Goal: Contribute content

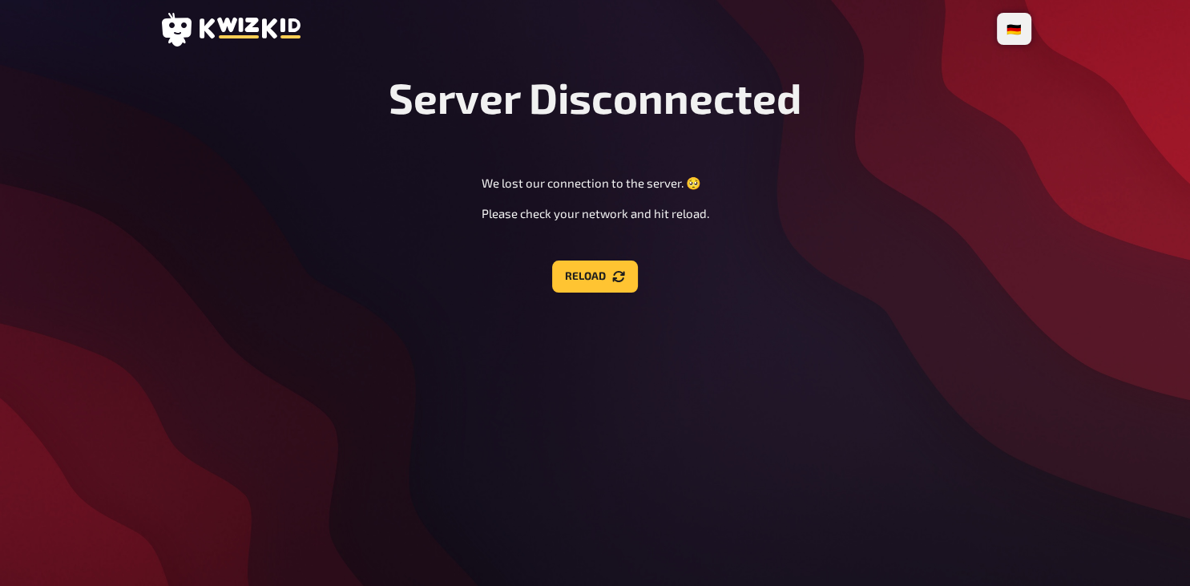
click at [713, 120] on h1 "Server Disconnected" at bounding box center [595, 97] width 413 height 50
click at [1012, 30] on li "🇩🇪 Deutsch" at bounding box center [985, 29] width 85 height 26
click at [980, 28] on span "Deutsch" at bounding box center [982, 29] width 36 height 26
click at [928, 213] on div "Server Disconnected We lost our connection to the server. 🥺 Please check your n…" at bounding box center [596, 182] width 872 height 220
click at [585, 277] on button "Reload" at bounding box center [595, 277] width 86 height 32
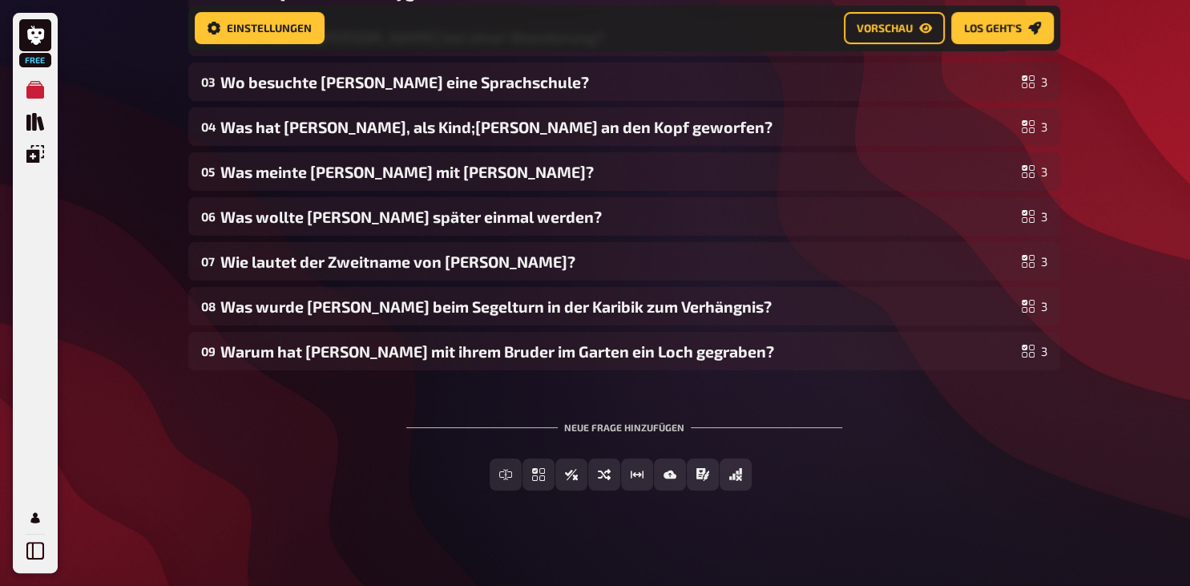
scroll to position [249, 0]
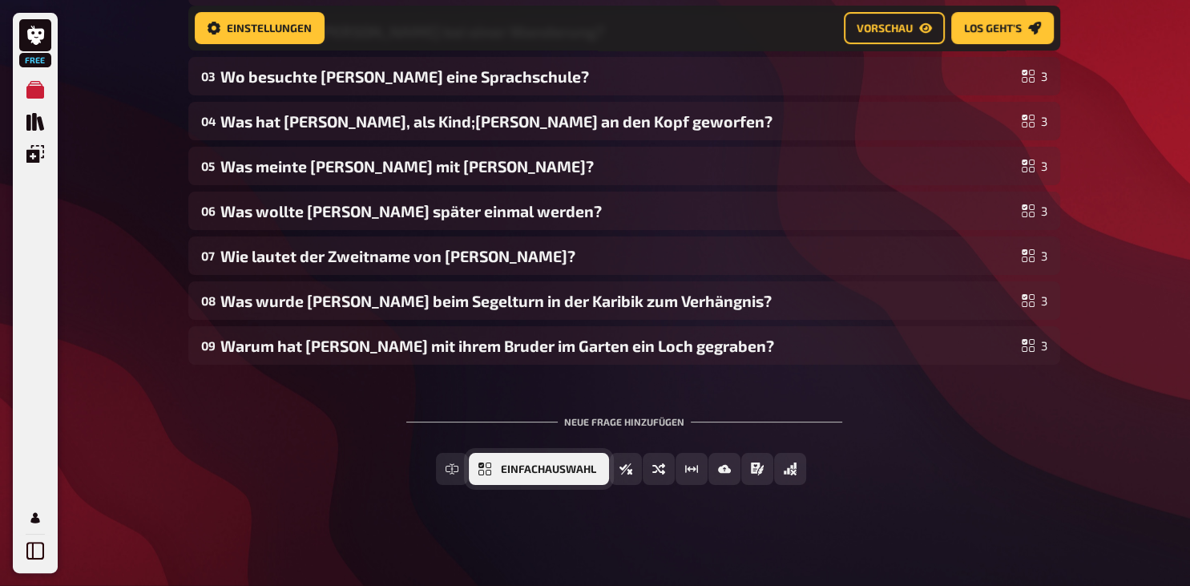
click at [497, 463] on button "Einfachauswahl" at bounding box center [539, 469] width 140 height 32
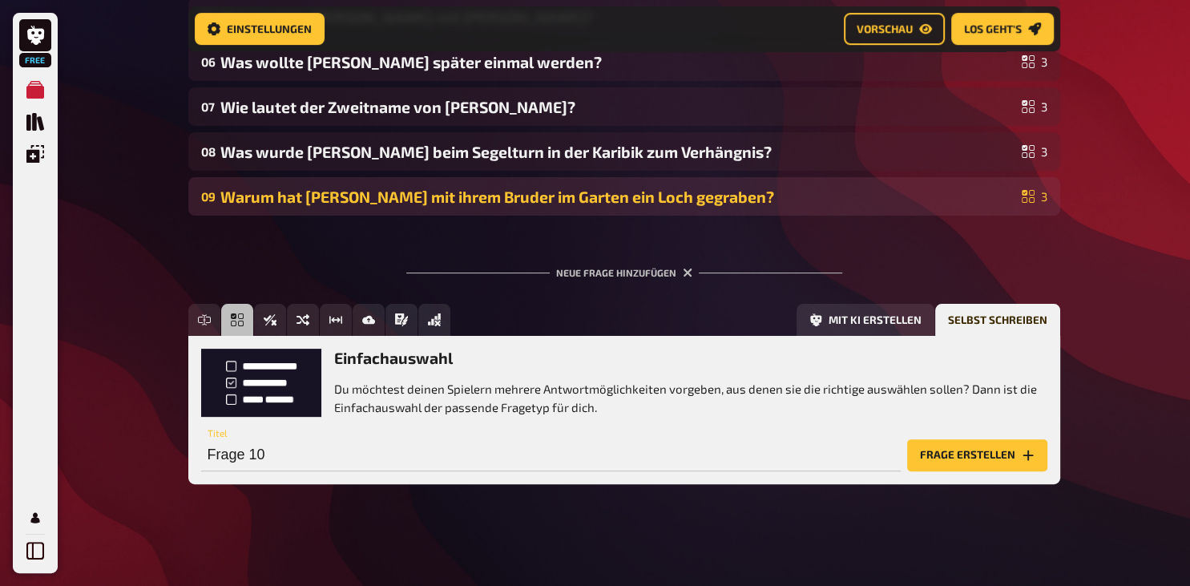
scroll to position [314, 0]
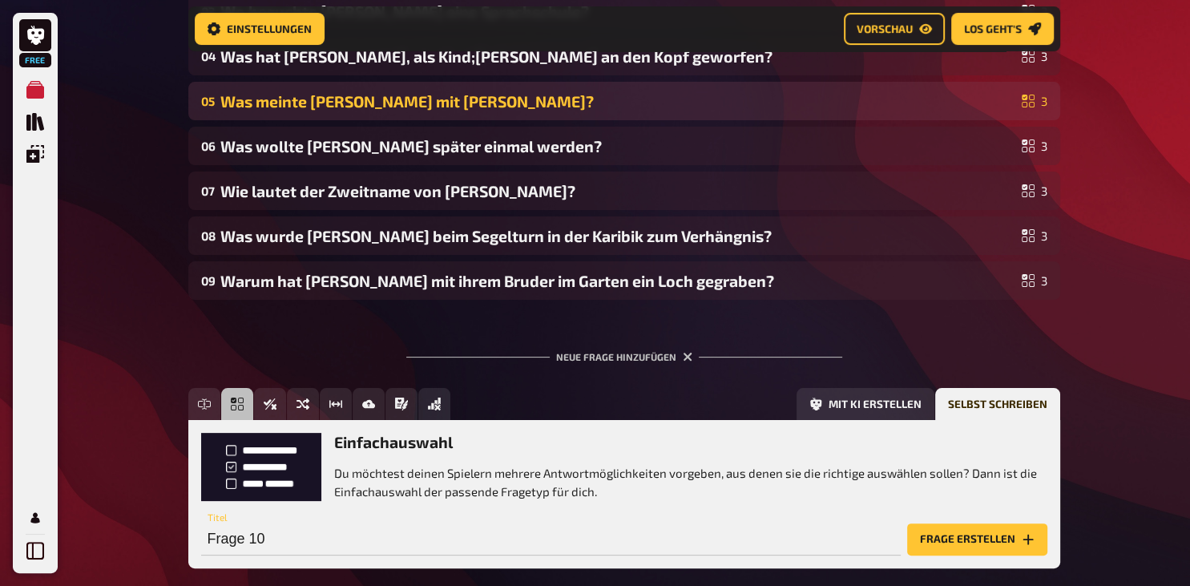
click at [488, 99] on div "Was meinte Lena mit Speck Ei Billi?" at bounding box center [617, 101] width 795 height 18
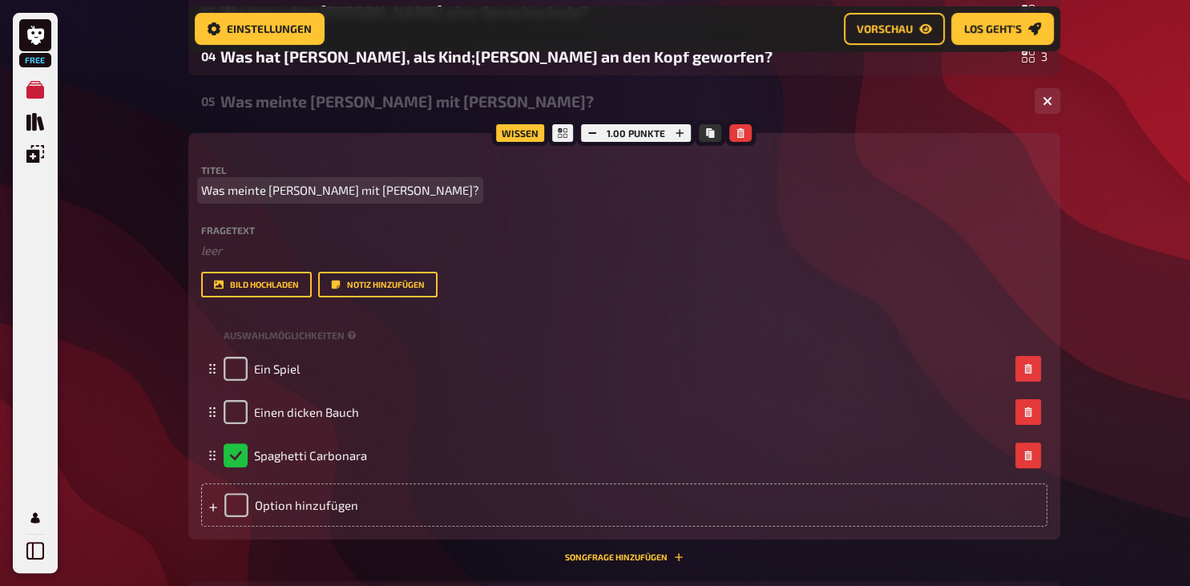
click at [390, 191] on span "Was meinte Lena mit Speck Ei Billi?" at bounding box center [340, 190] width 278 height 18
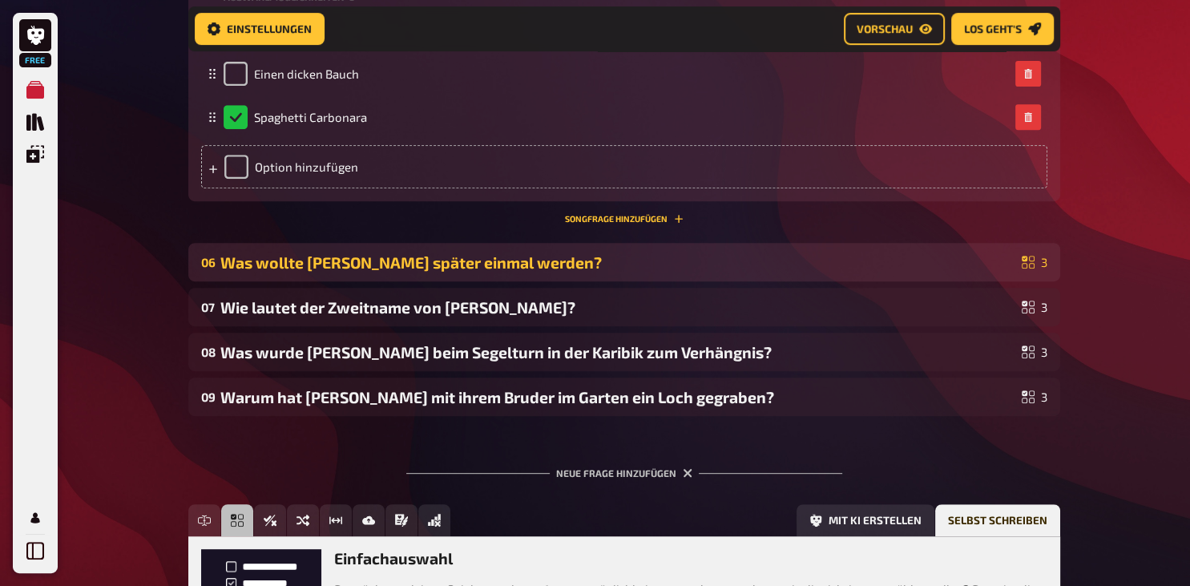
click at [513, 272] on div "Was wollte Lena später einmal werden?" at bounding box center [617, 262] width 795 height 18
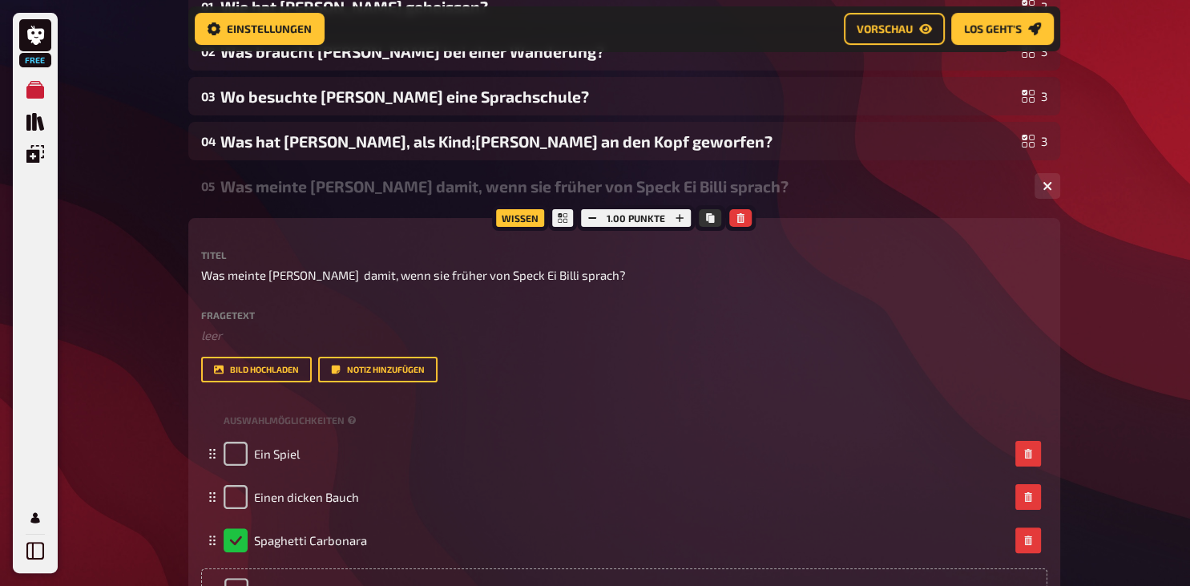
scroll to position [0, 0]
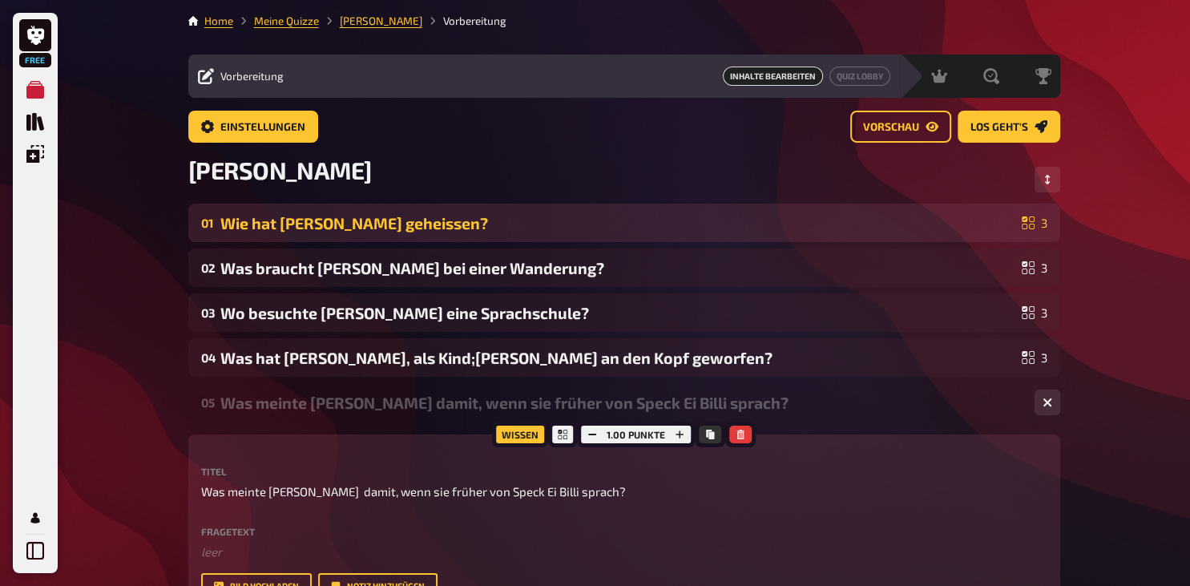
click at [317, 222] on div "Wie hat Lenas Lieblingskuscheltier geheissen?" at bounding box center [617, 223] width 795 height 18
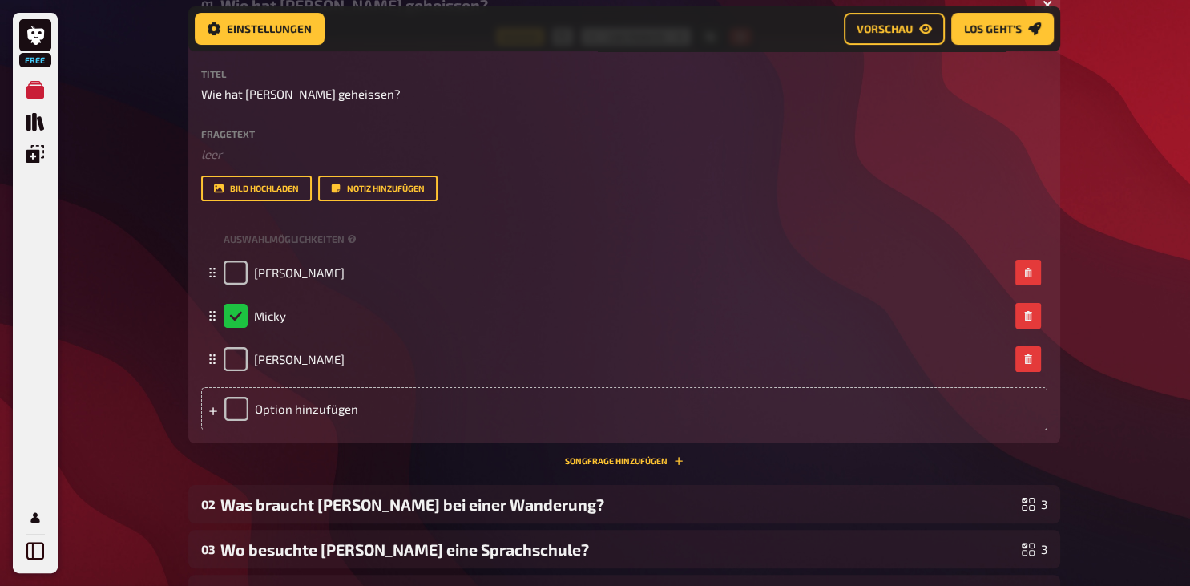
scroll to position [253, 0]
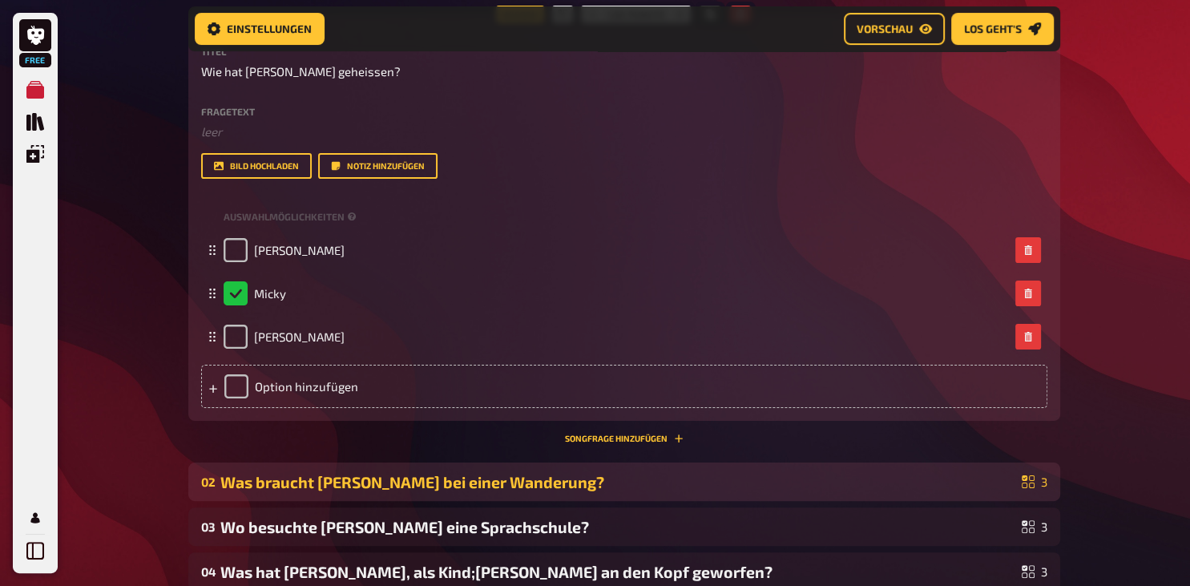
click at [282, 491] on div "Was braucht Lena bei einer Wanderung?" at bounding box center [617, 482] width 795 height 18
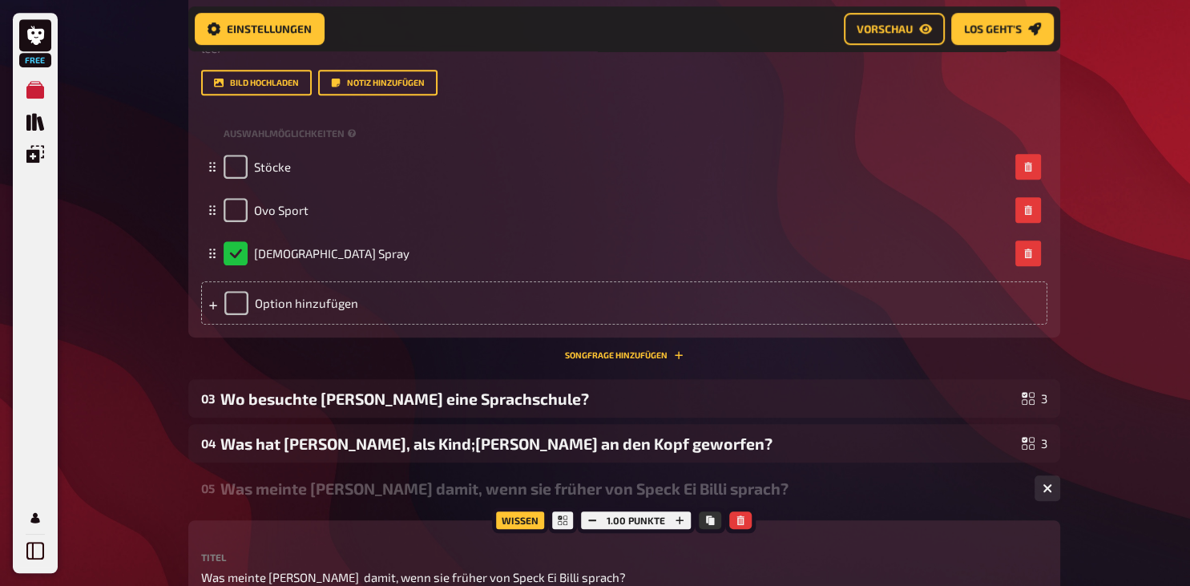
scroll to position [846, 0]
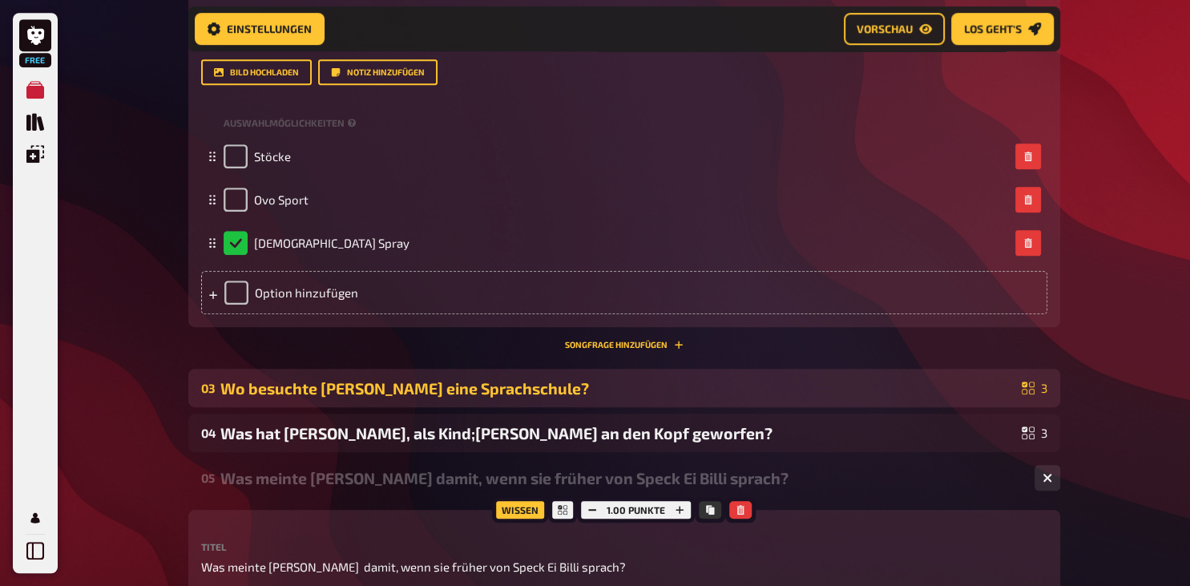
click at [322, 398] on div "Wo besuchte Lena eine Sprachschule?" at bounding box center [617, 388] width 795 height 18
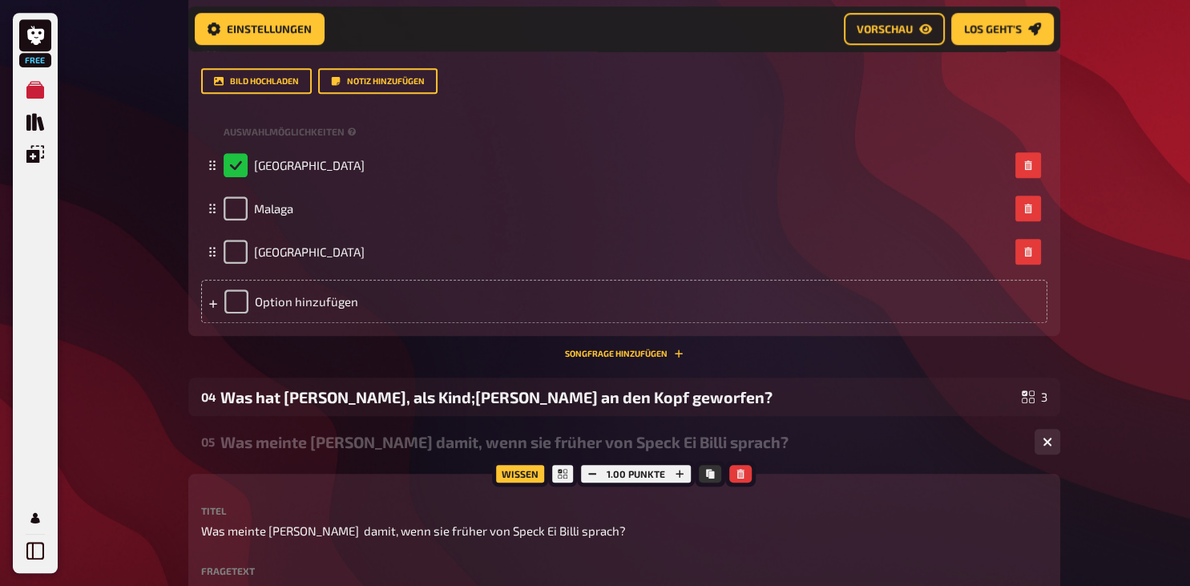
scroll to position [1354, 0]
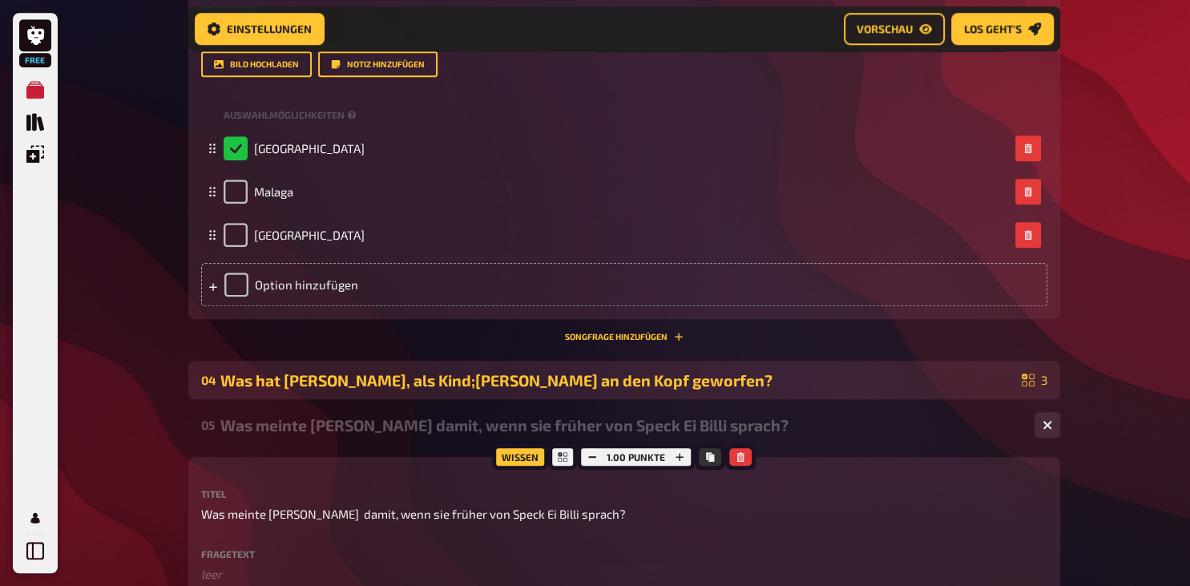
click at [307, 390] on div "Was hat Lena, als Kind;Luca an den Kopf geworfen?" at bounding box center [617, 380] width 795 height 18
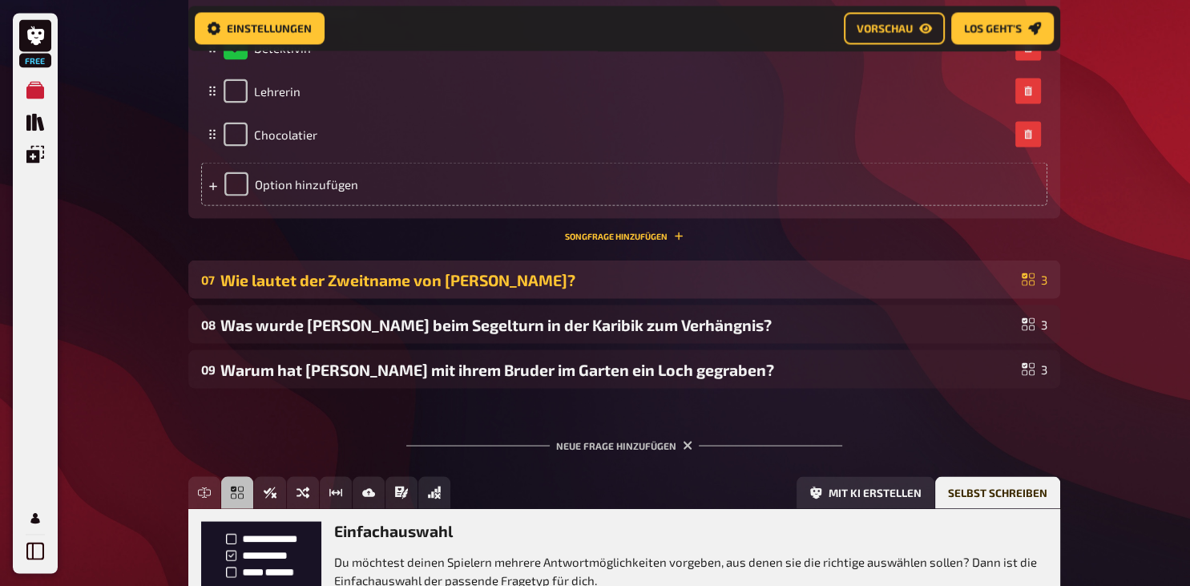
scroll to position [3047, 0]
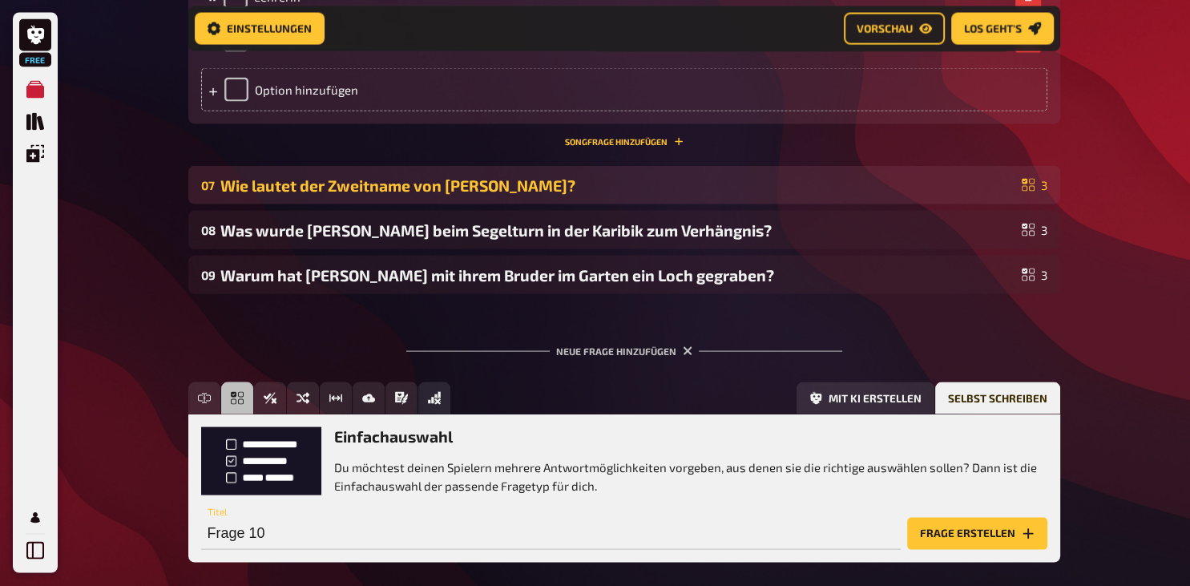
click at [281, 195] on div "Wie lautet der Zweitname von Lena?" at bounding box center [617, 185] width 795 height 18
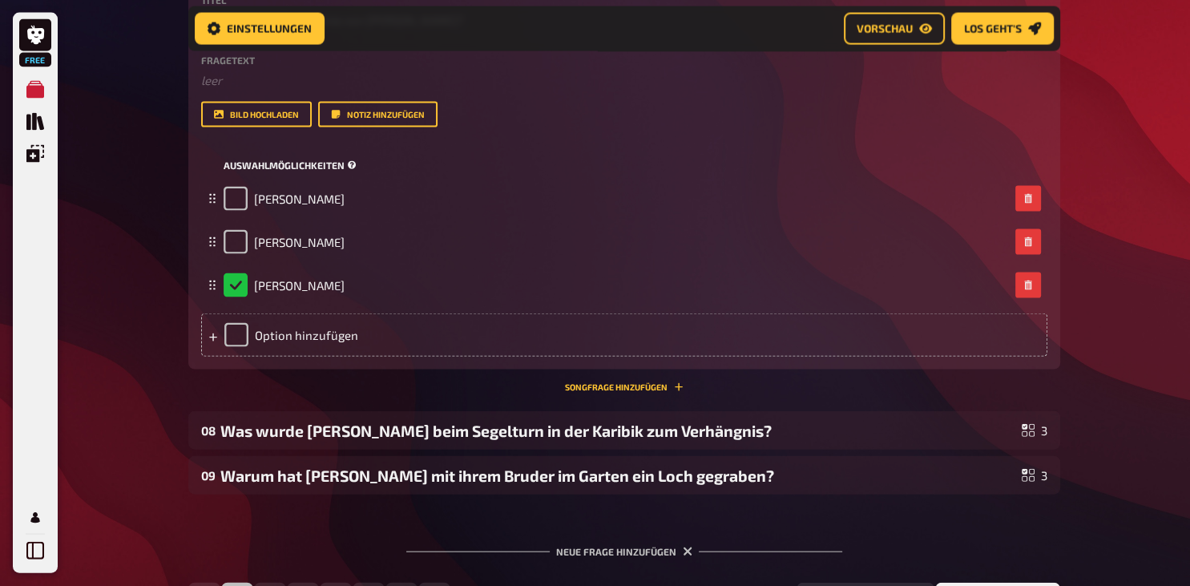
scroll to position [3386, 0]
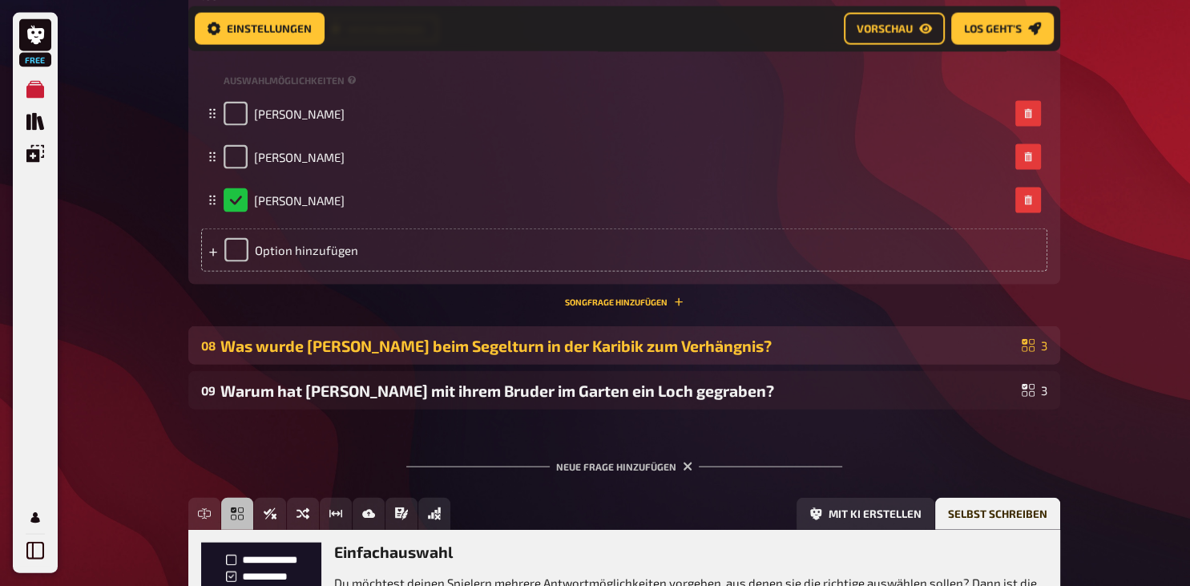
click at [342, 355] on div "Was wurde Lena beim Segelturn in der Karibik zum Verhängnis?" at bounding box center [617, 346] width 795 height 18
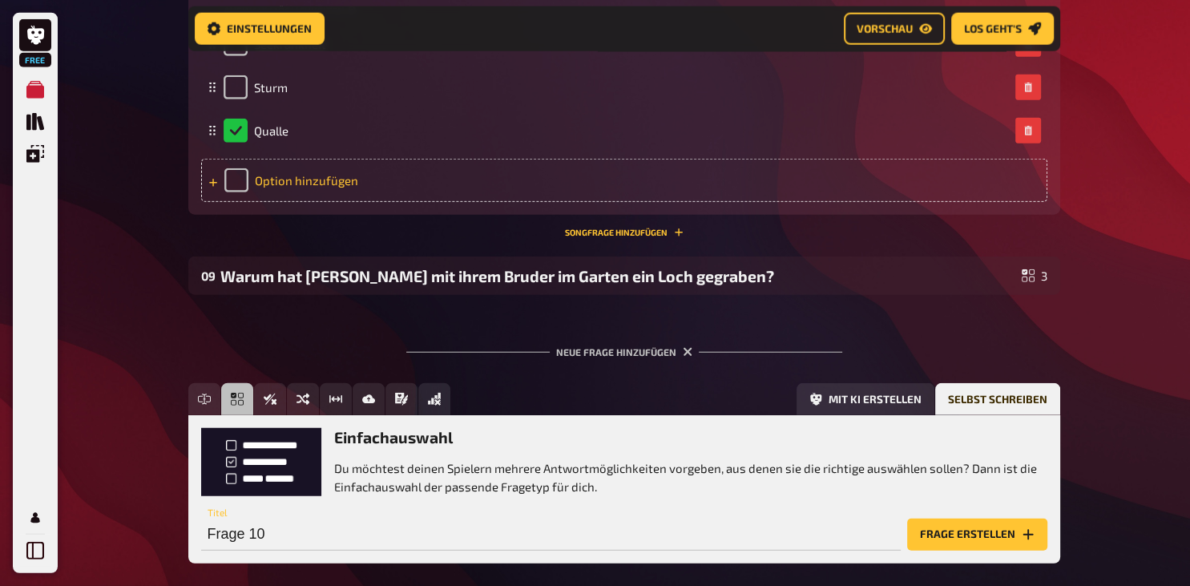
scroll to position [3978, 0]
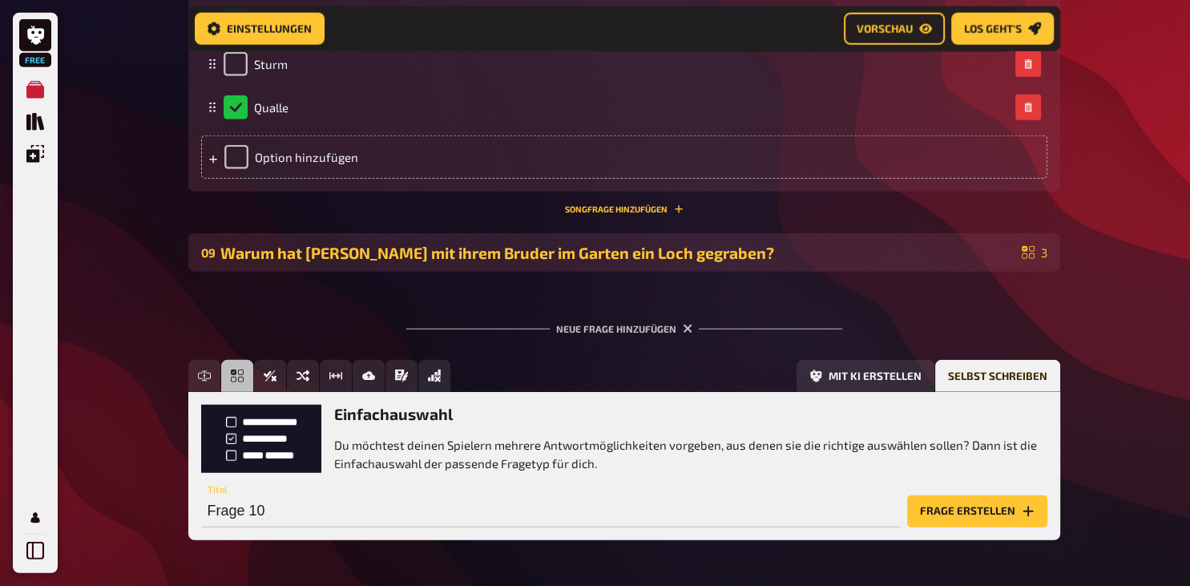
click at [300, 262] on div "Warum hat Lena mit ihrem Bruder im Garten ein Loch gegraben?" at bounding box center [617, 253] width 795 height 18
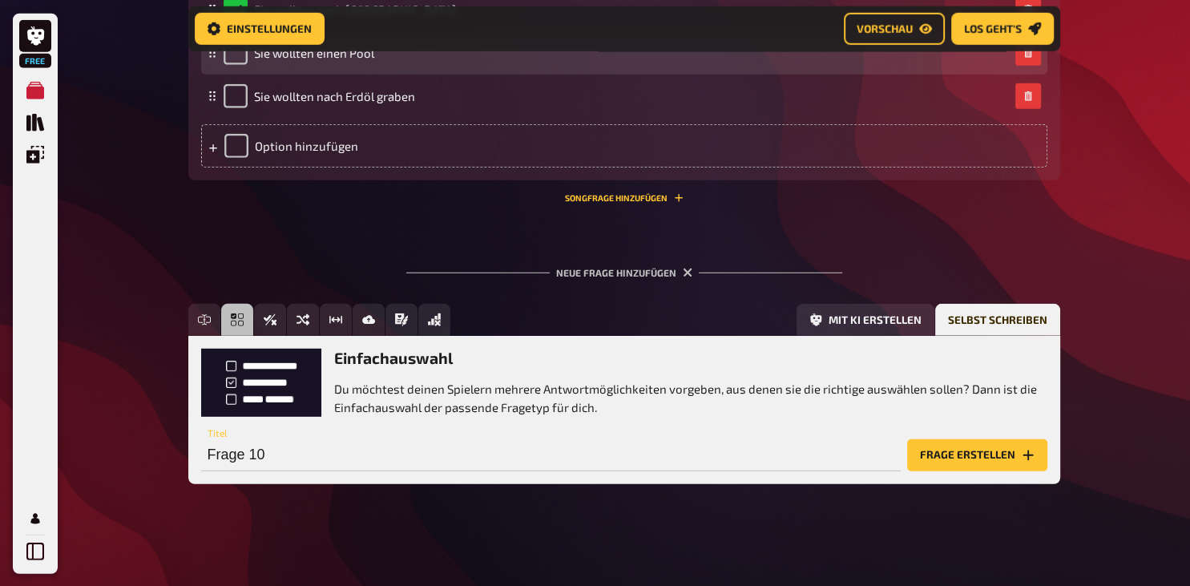
scroll to position [4571, 0]
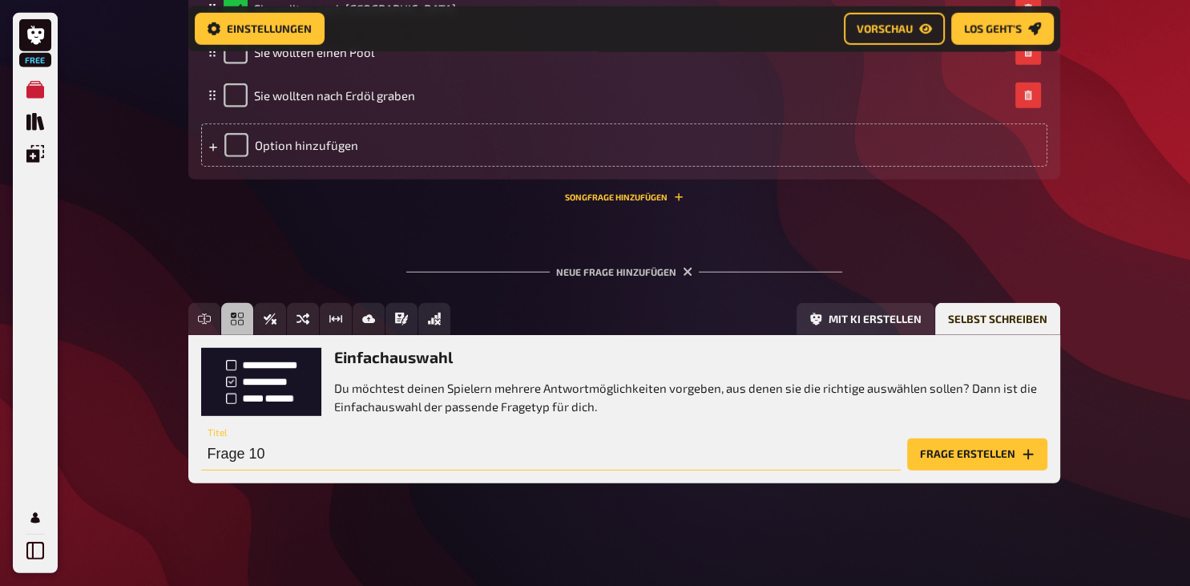
click at [226, 471] on input "Frage 10" at bounding box center [551, 454] width 700 height 32
click at [299, 471] on input "Wo war Lenas erster outdoor Kletterversuch" at bounding box center [551, 454] width 700 height 32
click at [367, 454] on input "Wo war Lenas das erster outdoor Kletterversuch" at bounding box center [551, 454] width 700 height 32
click at [365, 453] on input "Wo war Lenas das erster outdoor Kletterversuch" at bounding box center [551, 454] width 700 height 32
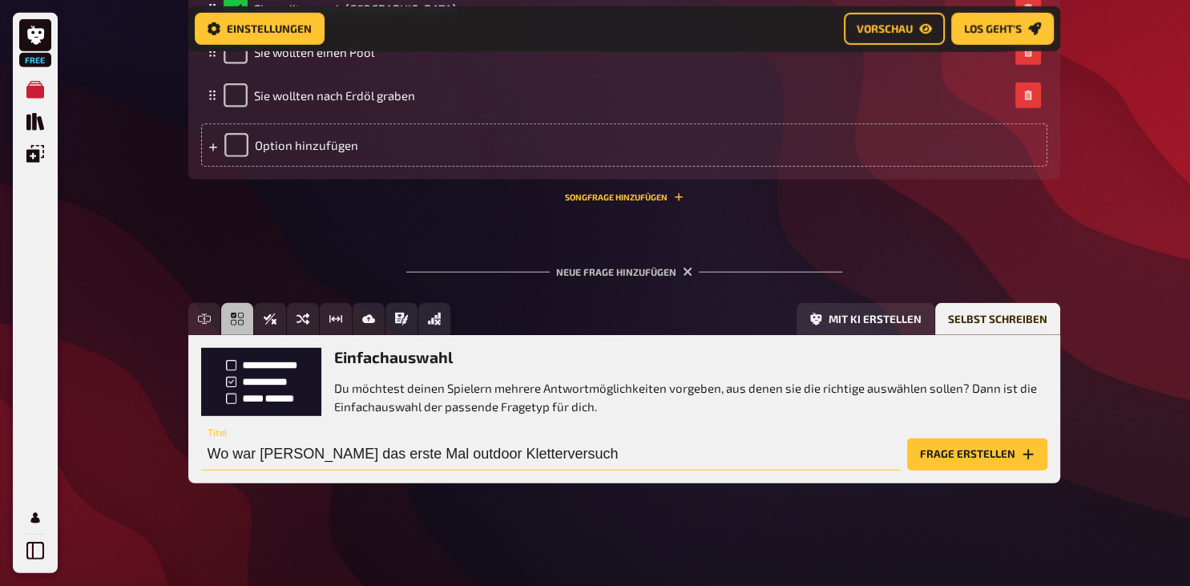
click at [547, 454] on input "Wo war Lenas das erste Mal outdoor Kletterversuch" at bounding box center [551, 454] width 700 height 32
click at [398, 456] on input "Wo war Lenas das erste Mal outdoor Klettern" at bounding box center [551, 454] width 700 height 32
click at [446, 452] on input "Wo war Lenas das erste Mal Outdoor Klettern" at bounding box center [551, 454] width 700 height 32
click at [515, 454] on input "Wo war Lenas das erste Mal Outdoor-Klettern" at bounding box center [551, 454] width 700 height 32
type input "Wo war Lenas das erste Mal Outdoor-Klettern?"
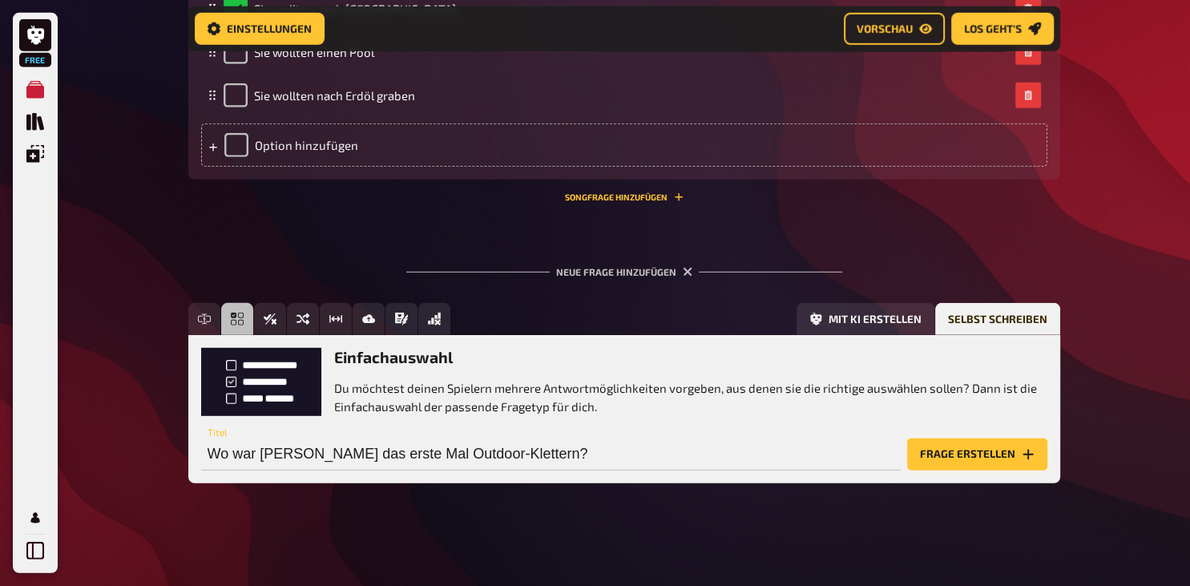
click at [947, 454] on button "Frage erstellen" at bounding box center [977, 454] width 140 height 32
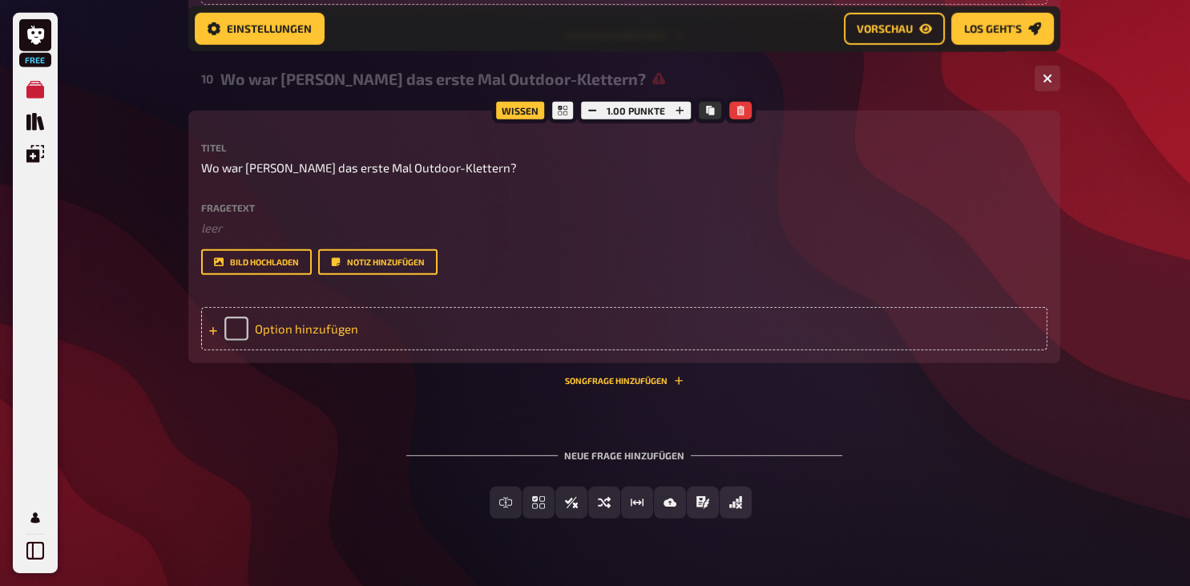
click at [341, 350] on div "Option hinzufügen" at bounding box center [624, 328] width 846 height 43
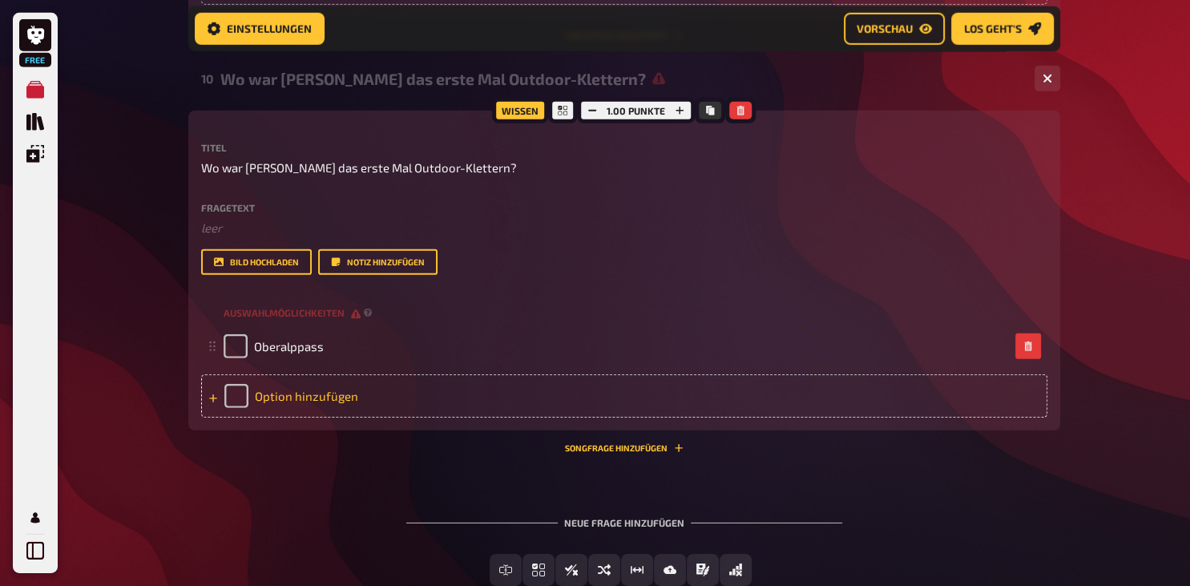
click at [285, 418] on div "Option hinzufügen" at bounding box center [624, 395] width 846 height 43
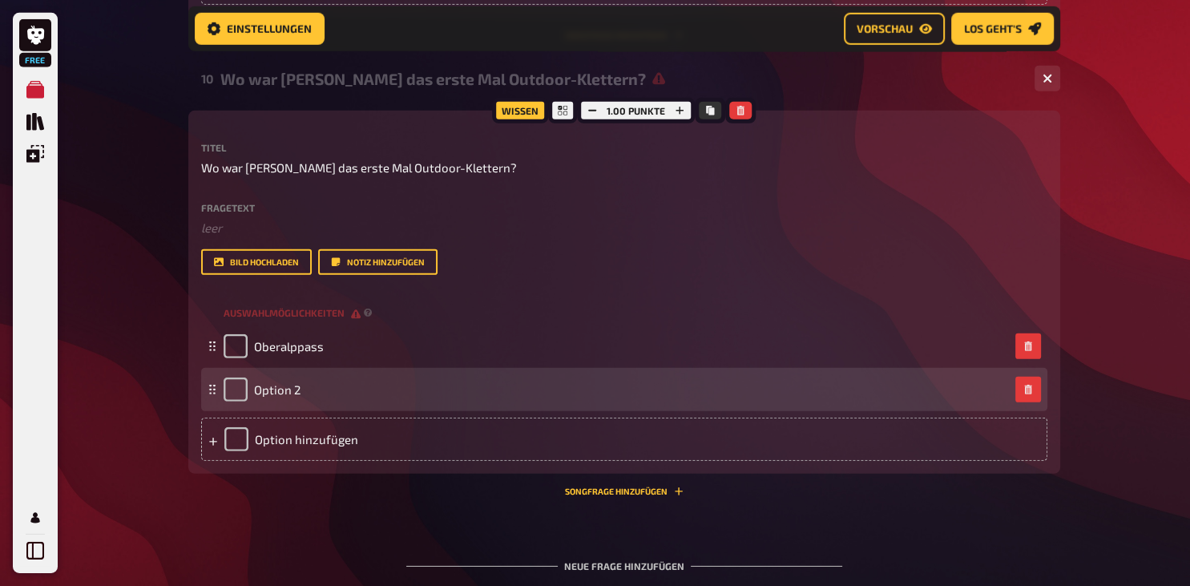
click at [300, 402] on div "Option 2" at bounding box center [617, 390] width 786 height 24
click at [299, 397] on span "Option 2" at bounding box center [277, 389] width 46 height 14
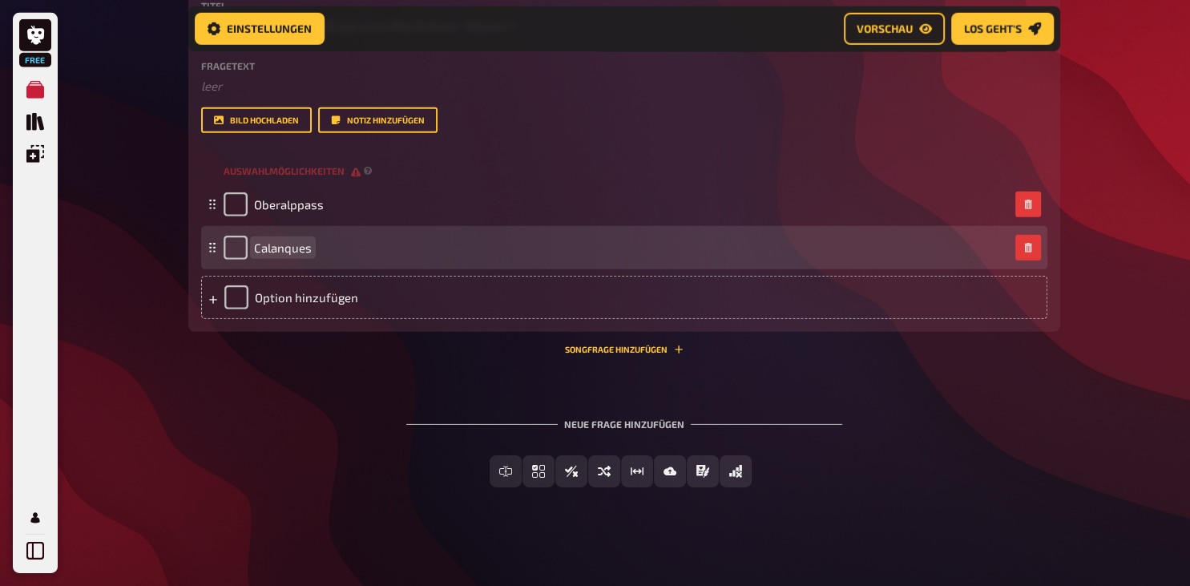
scroll to position [4821, 0]
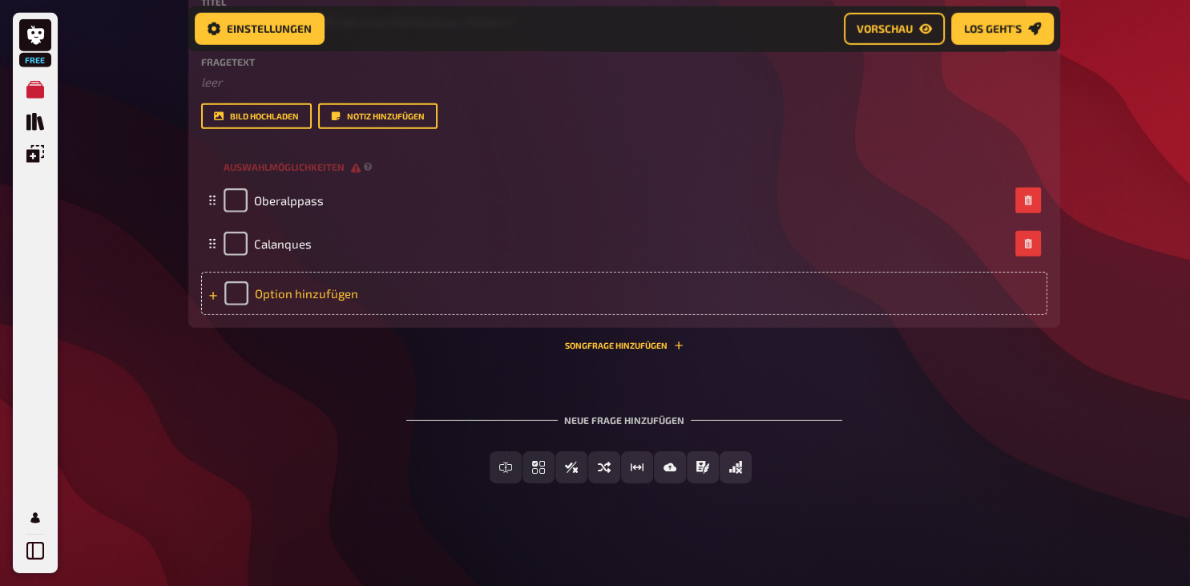
click at [338, 315] on div "Option hinzufügen" at bounding box center [624, 293] width 846 height 43
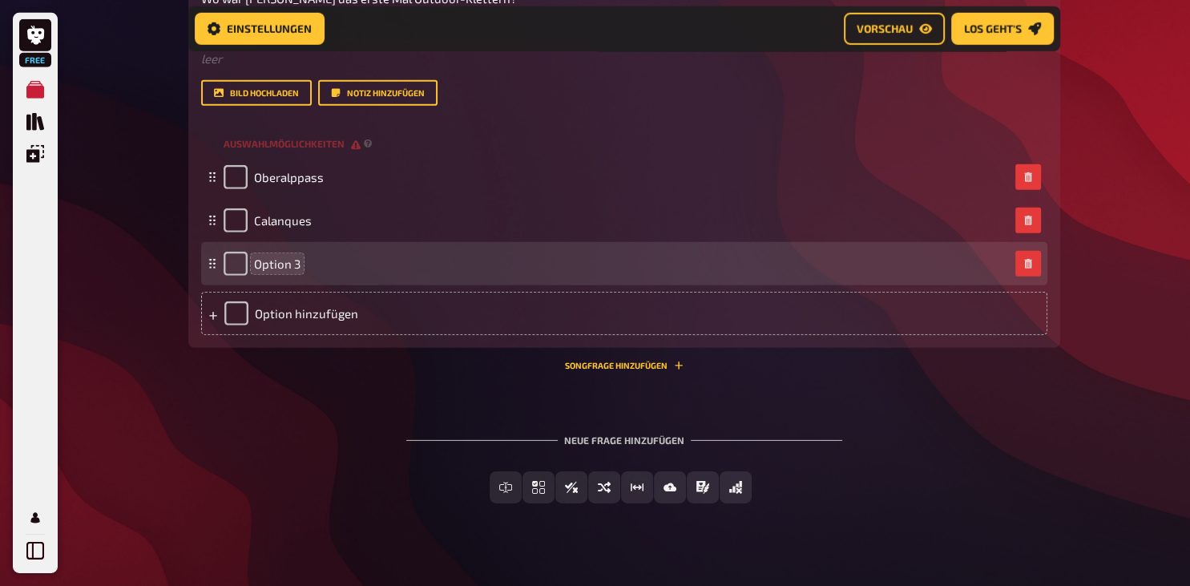
click at [298, 271] on span "Option 3" at bounding box center [277, 264] width 46 height 14
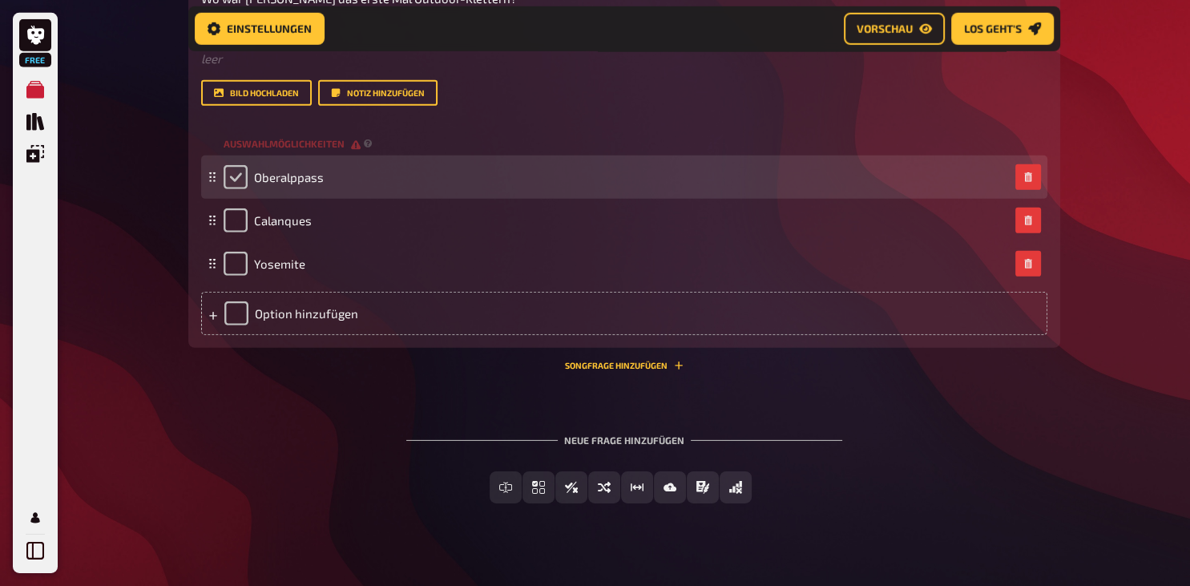
click at [236, 189] on input "checkbox" at bounding box center [236, 177] width 24 height 24
checkbox input "true"
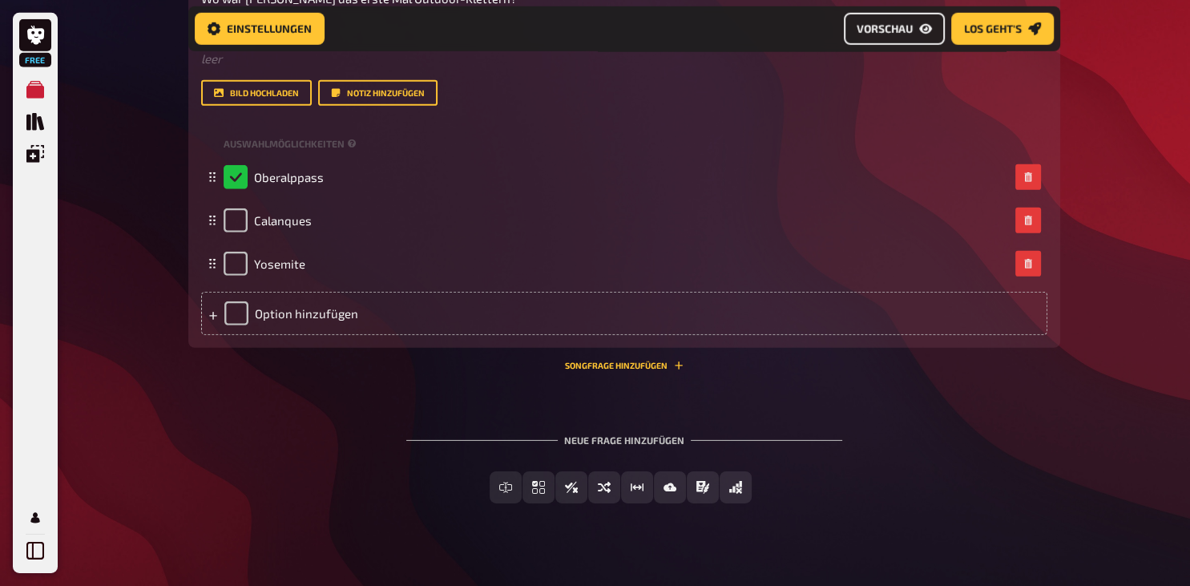
click at [883, 30] on span "Vorschau" at bounding box center [885, 28] width 56 height 11
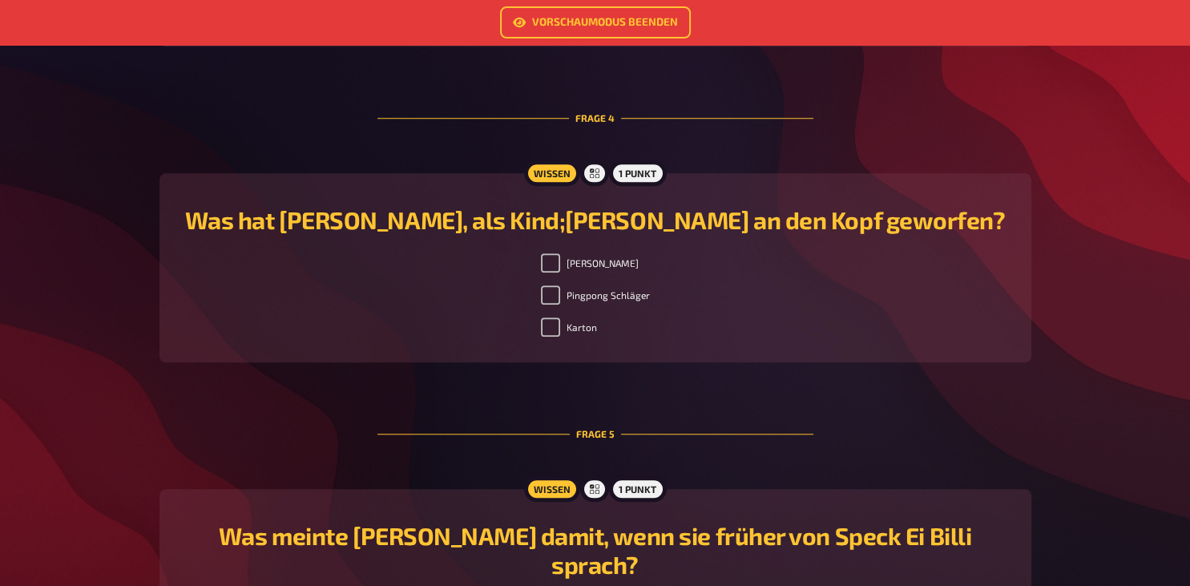
scroll to position [915, 0]
